Goal: Complete application form

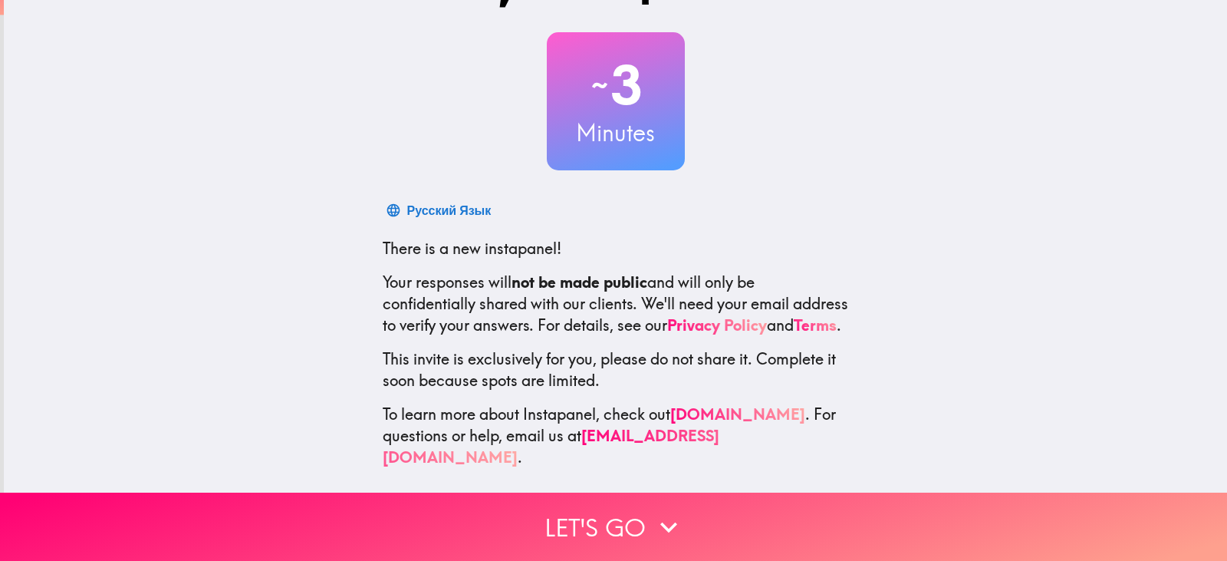
scroll to position [77, 0]
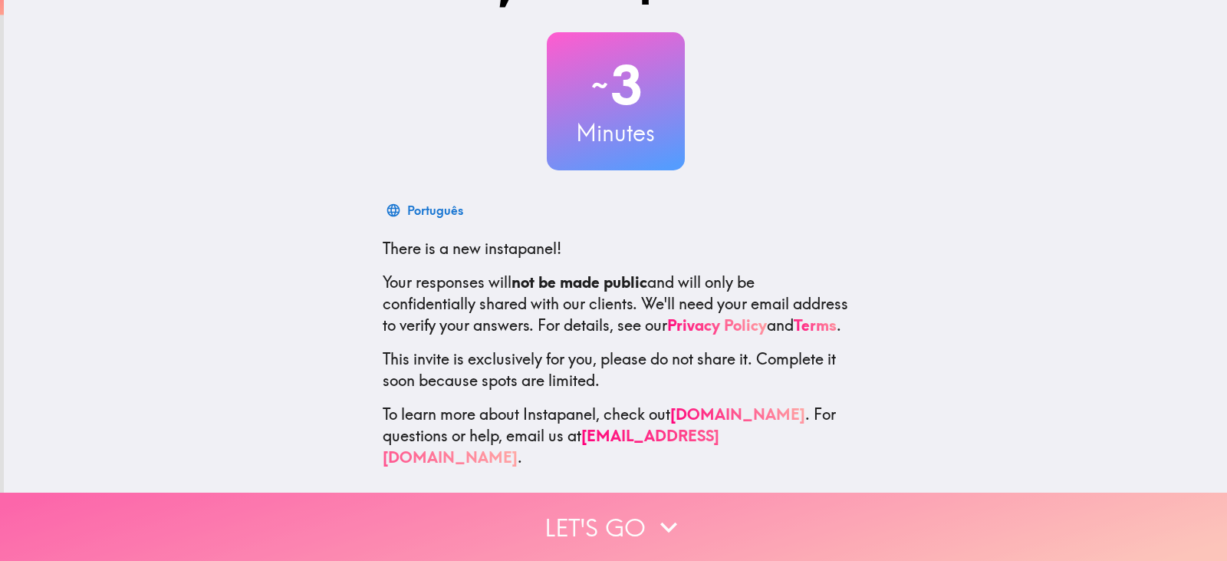
click at [669, 517] on icon "button" at bounding box center [669, 527] width 34 height 34
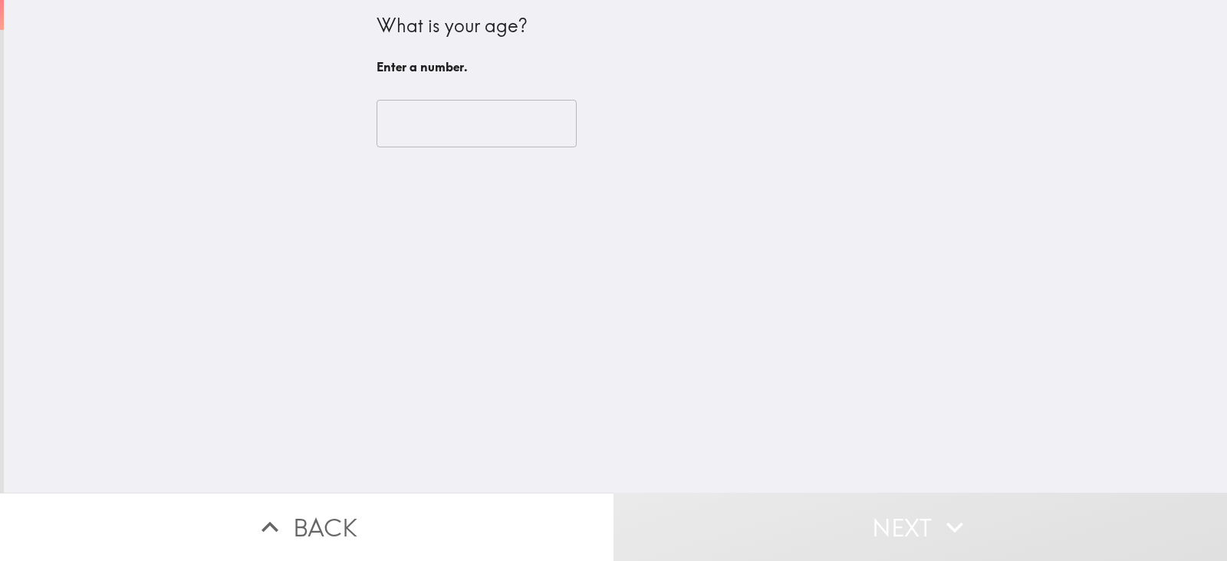
click at [422, 130] on input "number" at bounding box center [476, 124] width 200 height 48
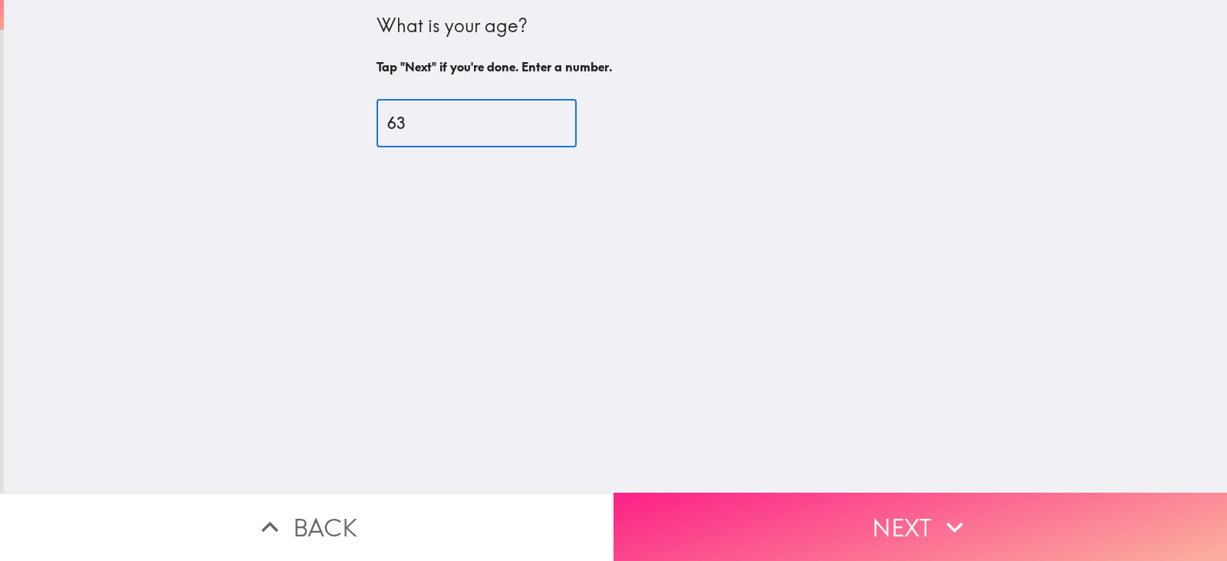
type input "63"
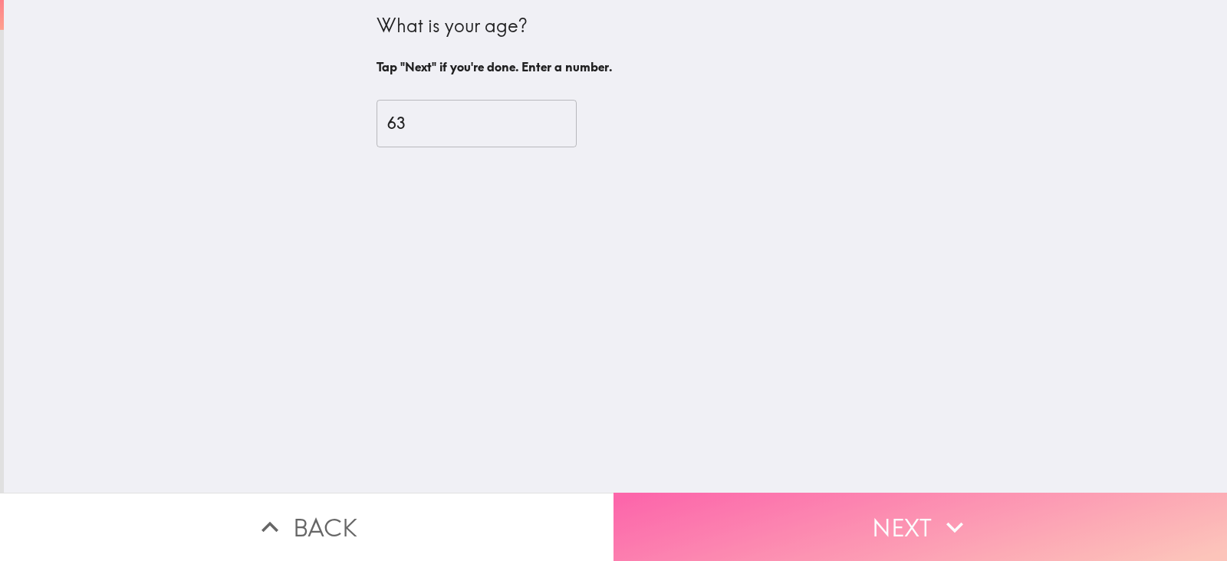
click at [847, 504] on button "Next" at bounding box center [919, 526] width 613 height 68
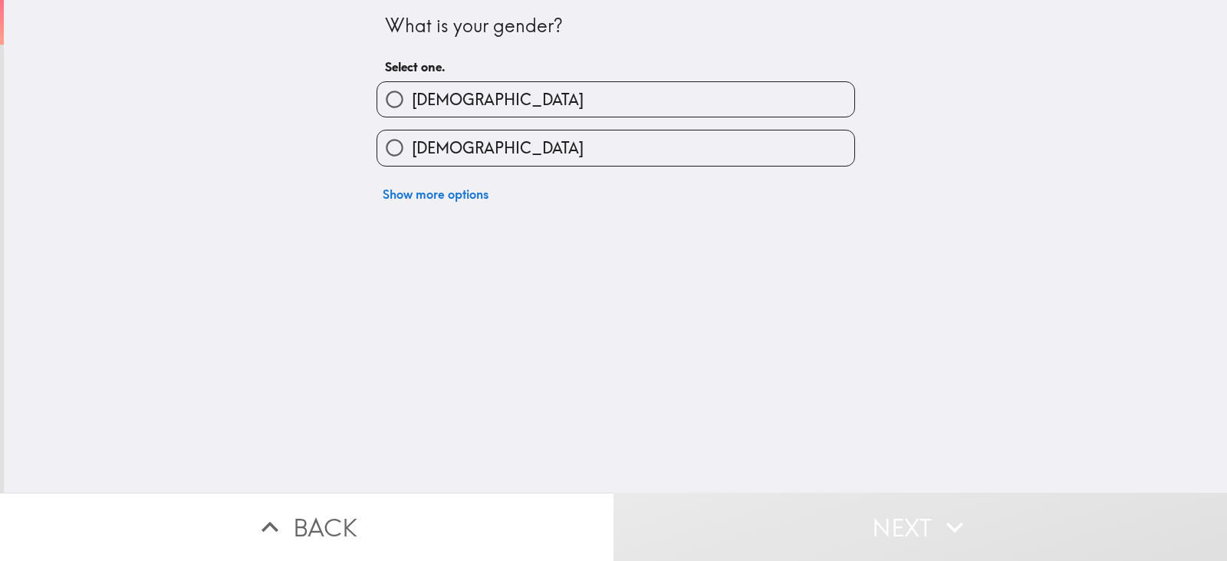
click at [540, 143] on label "[DEMOGRAPHIC_DATA]" at bounding box center [615, 147] width 477 height 35
click at [412, 143] on input "[DEMOGRAPHIC_DATA]" at bounding box center [394, 147] width 35 height 35
radio input "true"
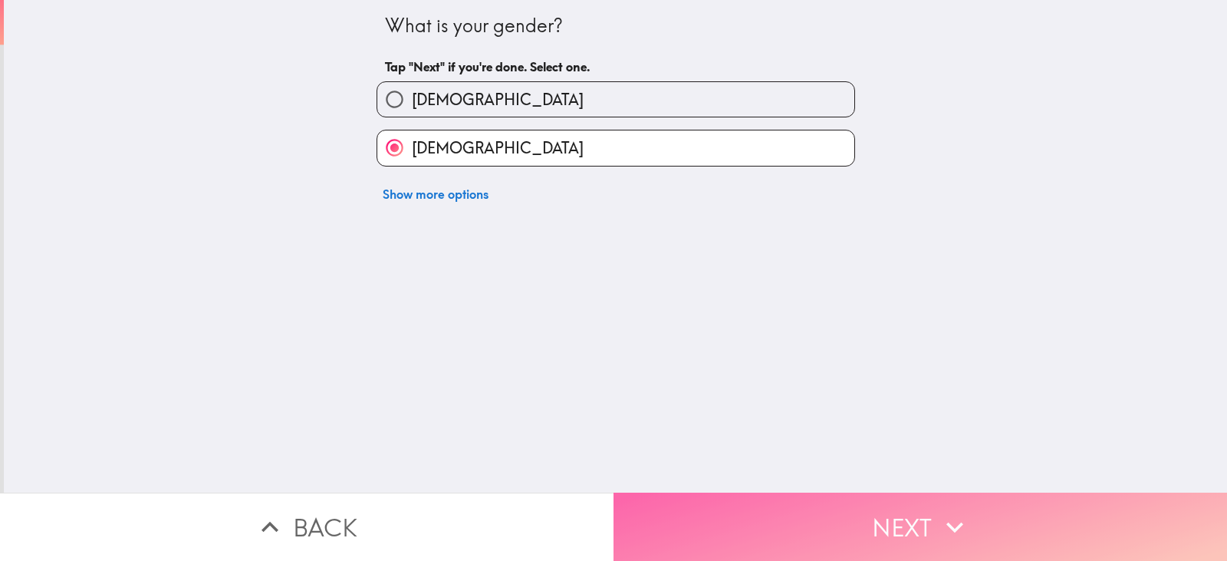
click at [753, 503] on button "Next" at bounding box center [919, 526] width 613 height 68
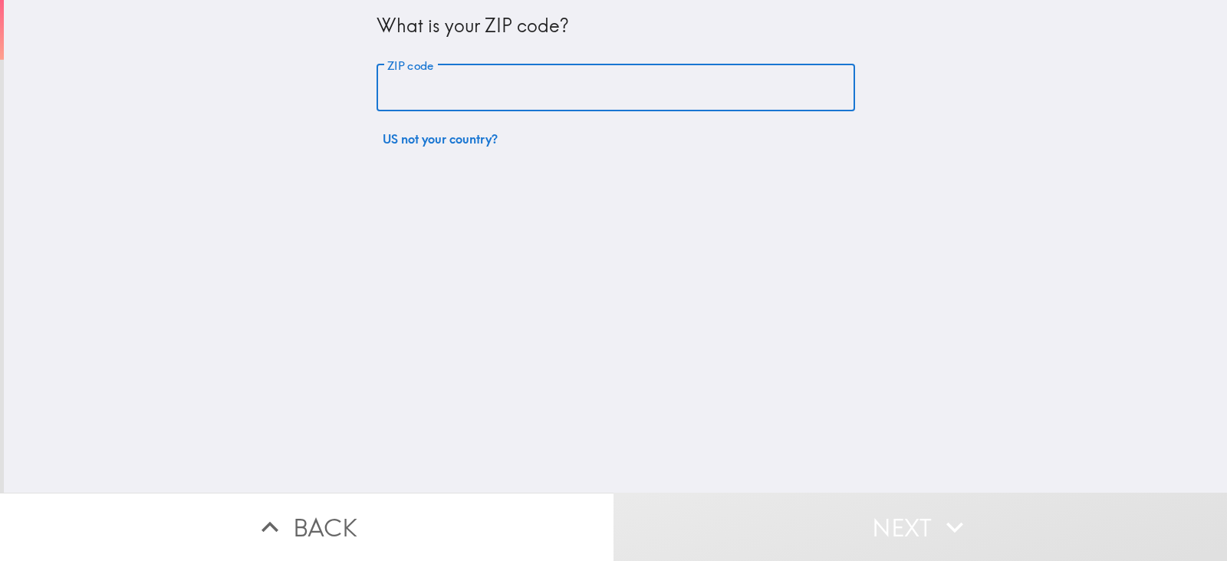
drag, startPoint x: 557, startPoint y: 95, endPoint x: 541, endPoint y: 64, distance: 35.3
click at [554, 95] on input "ZIP code" at bounding box center [615, 88] width 478 height 48
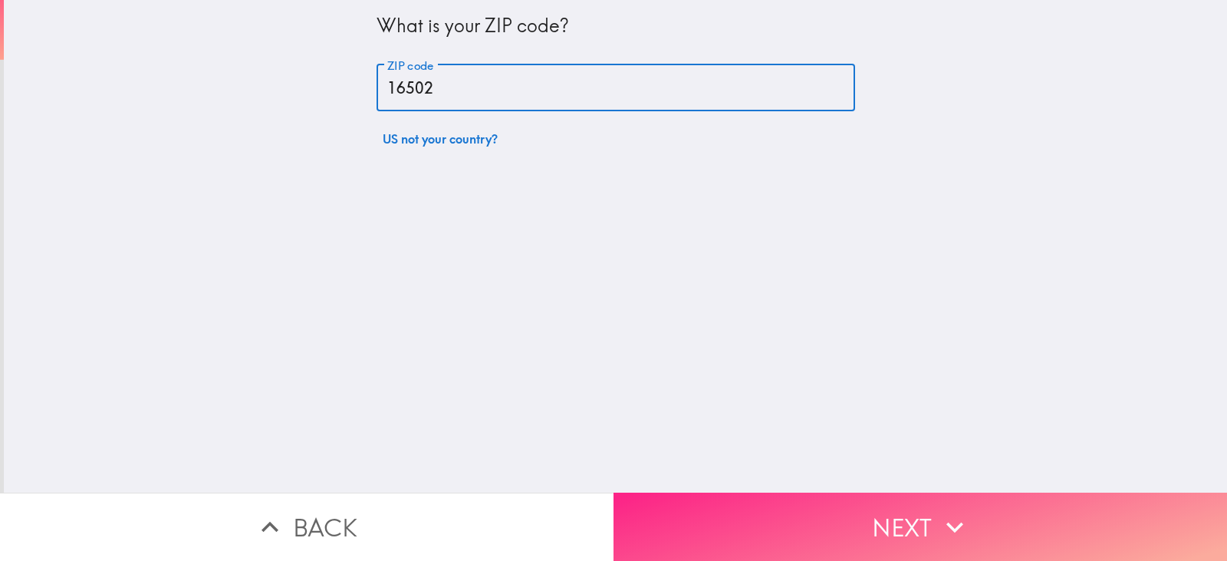
type input "16502"
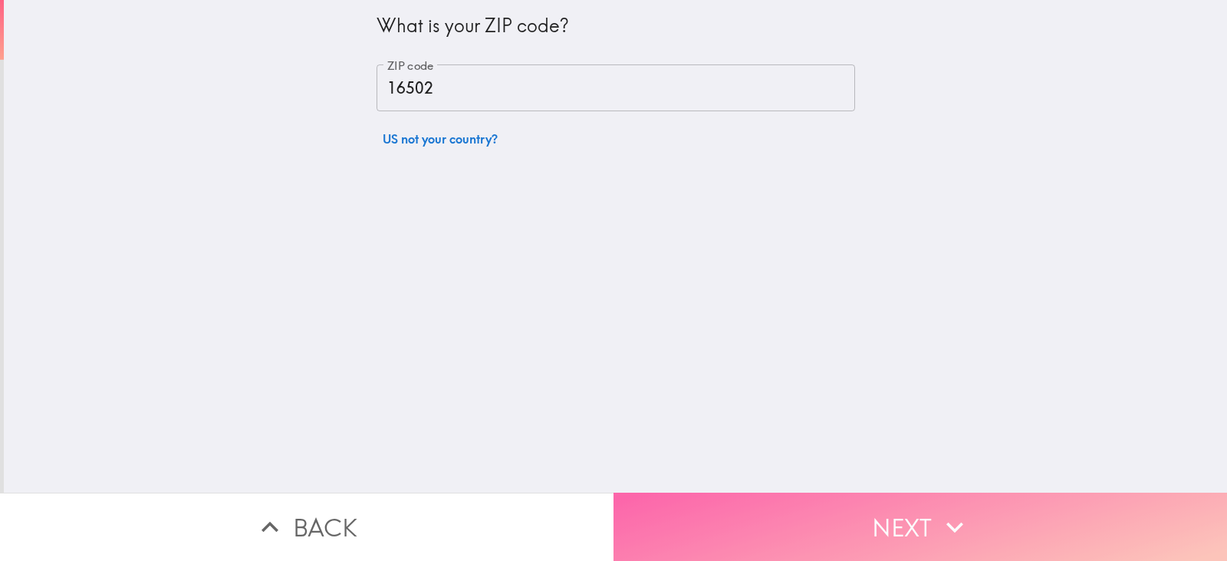
click at [779, 521] on button "Next" at bounding box center [919, 526] width 613 height 68
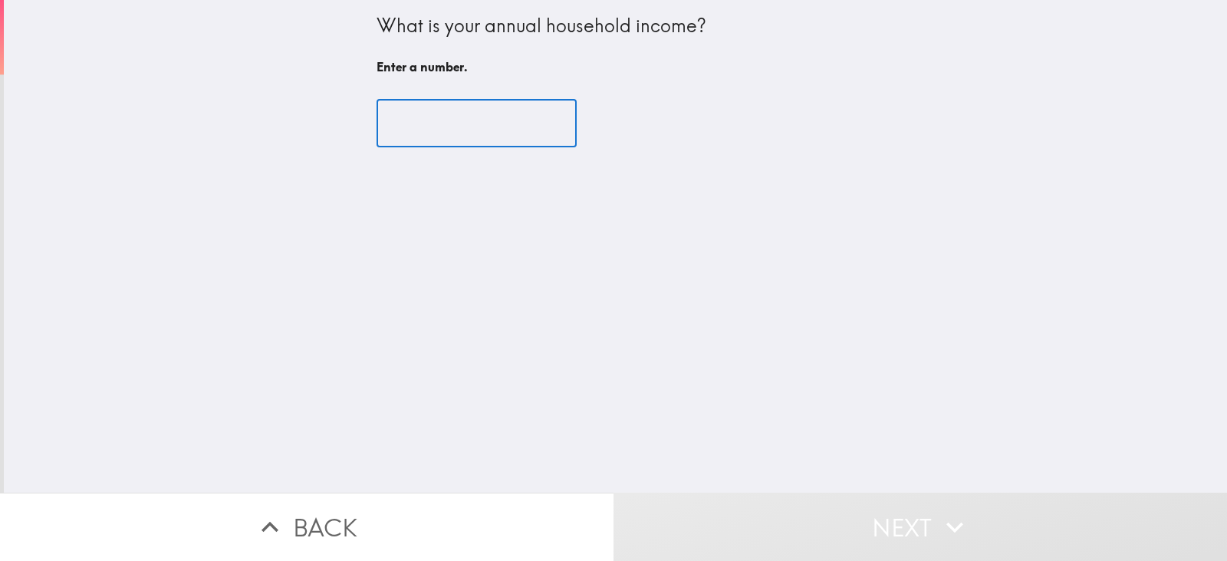
click at [416, 119] on input "number" at bounding box center [476, 124] width 200 height 48
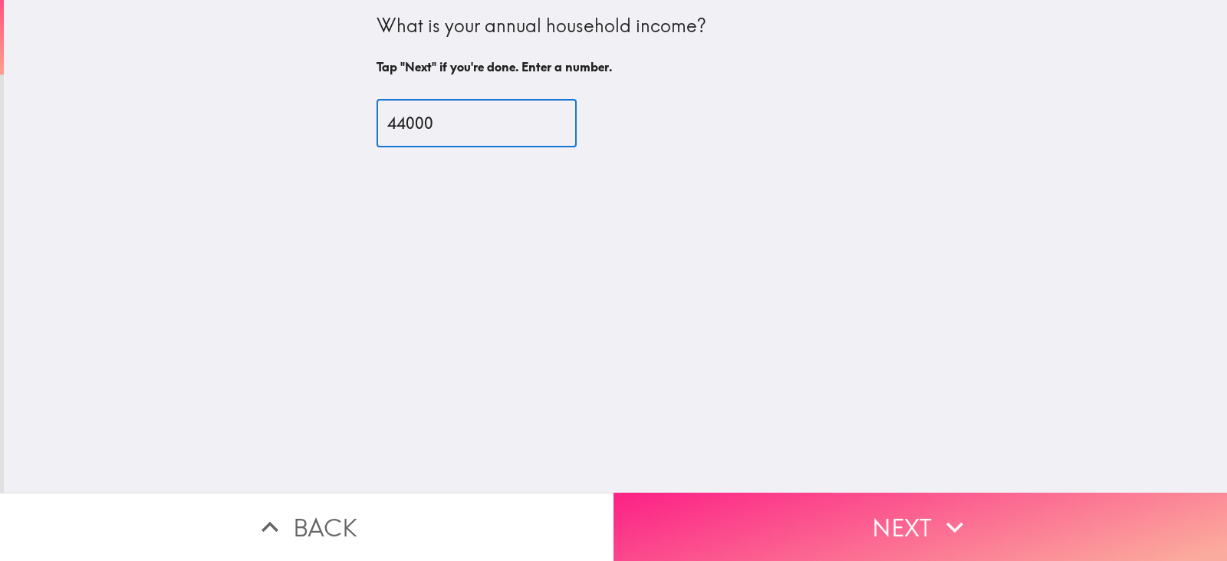
type input "44000"
click at [814, 516] on button "Next" at bounding box center [919, 526] width 613 height 68
